Goal: Information Seeking & Learning: Learn about a topic

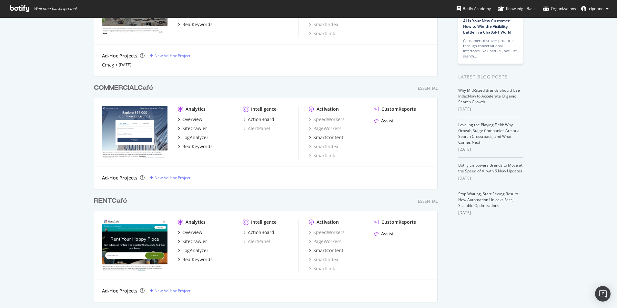
scroll to position [97, 0]
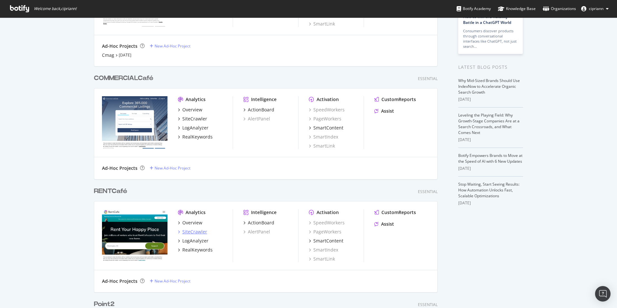
click at [194, 231] on div "SiteCrawler" at bounding box center [194, 232] width 25 height 6
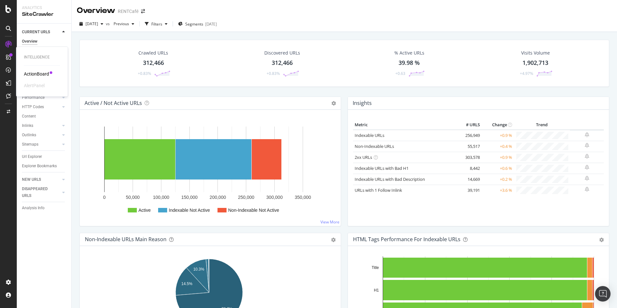
click at [43, 73] on div "ActionBoard" at bounding box center [36, 74] width 25 height 6
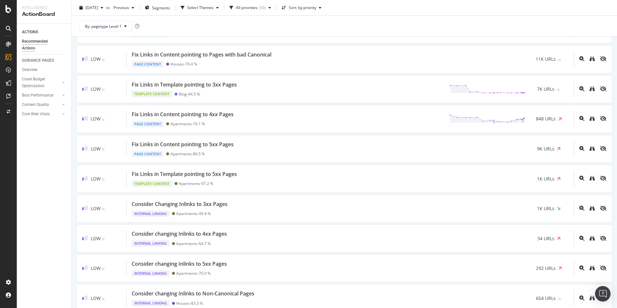
scroll to position [743, 0]
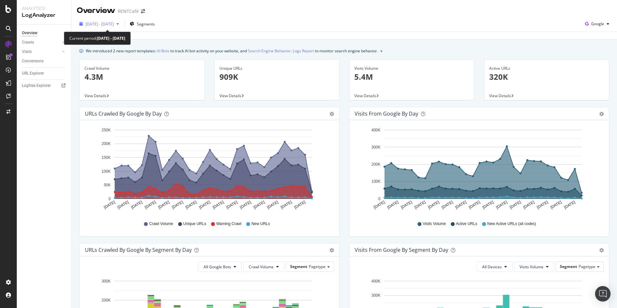
click at [114, 26] on span "2025 Jul. 14th - Aug. 12th" at bounding box center [100, 23] width 28 height 5
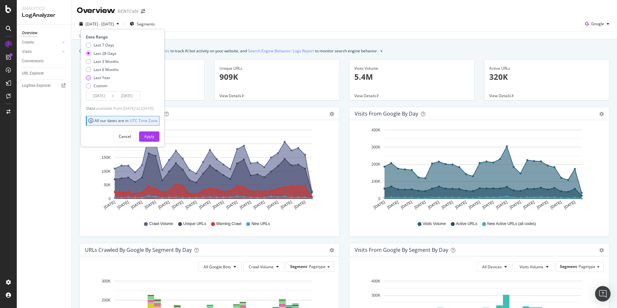
click at [99, 77] on div "Last Year" at bounding box center [102, 77] width 17 height 5
type input "2024/08/13"
click at [154, 136] on div "Apply" at bounding box center [149, 136] width 10 height 5
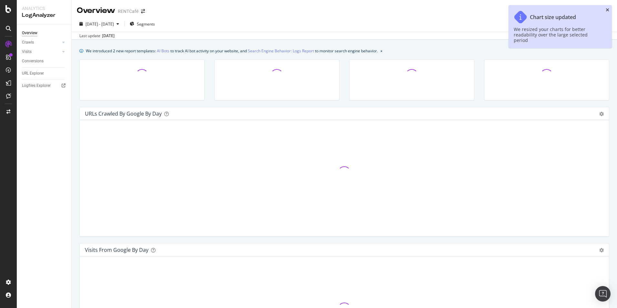
click at [607, 11] on icon "close toast" at bounding box center [608, 10] width 4 height 5
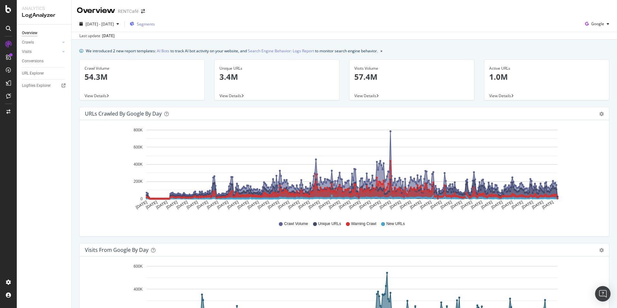
click at [155, 25] on span "Segments" at bounding box center [146, 23] width 18 height 5
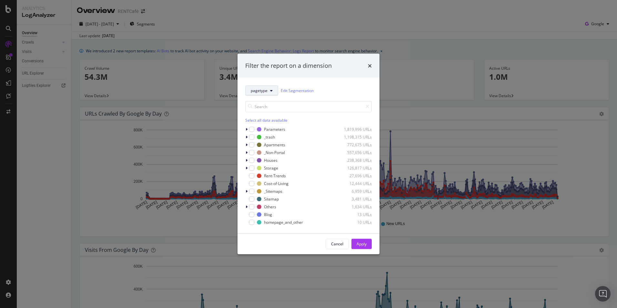
click at [267, 91] on span "pagetype" at bounding box center [259, 90] width 17 height 5
click at [330, 81] on div "pagetype Edit Segmentation Select all data available Parameters 1,819,996 URLs …" at bounding box center [309, 155] width 142 height 156
click at [372, 66] on icon "times" at bounding box center [370, 65] width 4 height 5
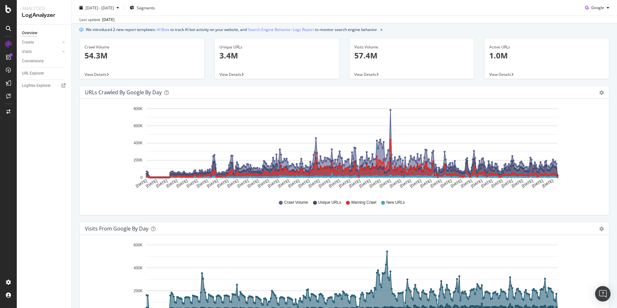
scroll to position [65, 0]
